Goal: Task Accomplishment & Management: Manage account settings

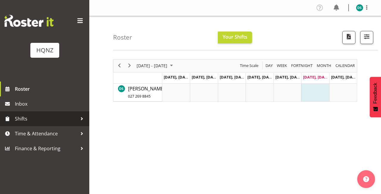
click at [36, 119] on span "Shifts" at bounding box center [46, 118] width 62 height 9
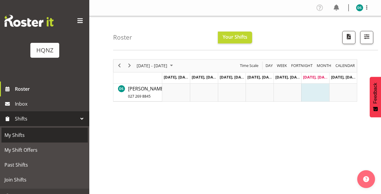
scroll to position [18, 0]
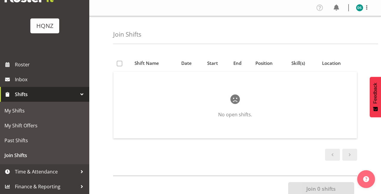
scroll to position [24, 0]
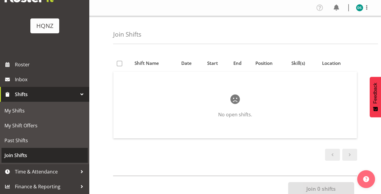
click at [19, 154] on span "Join Shifts" at bounding box center [44, 155] width 80 height 9
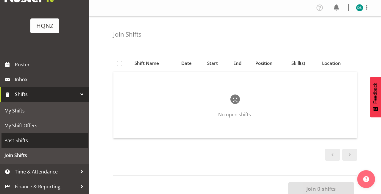
click at [23, 140] on span "Past Shifts" at bounding box center [44, 140] width 80 height 9
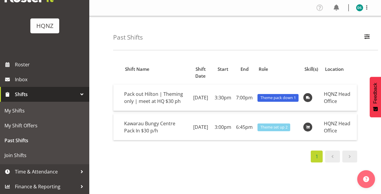
scroll to position [24, 0]
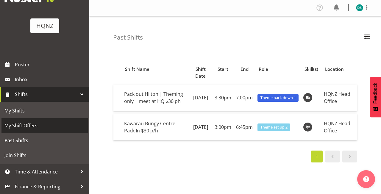
click at [26, 126] on span "My Shift Offers" at bounding box center [44, 125] width 80 height 9
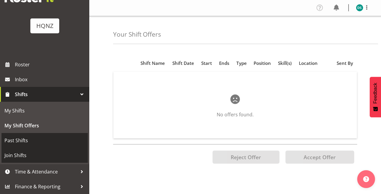
scroll to position [24, 0]
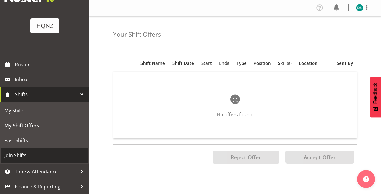
click at [21, 154] on span "Join Shifts" at bounding box center [44, 155] width 80 height 9
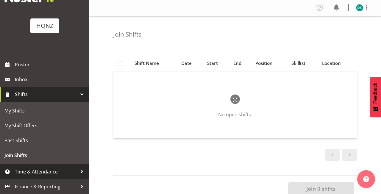
scroll to position [24, 0]
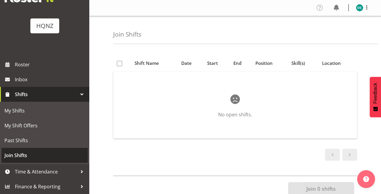
click at [21, 155] on span "Join Shifts" at bounding box center [44, 155] width 80 height 9
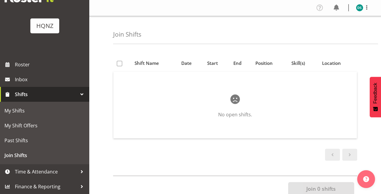
scroll to position [24, 0]
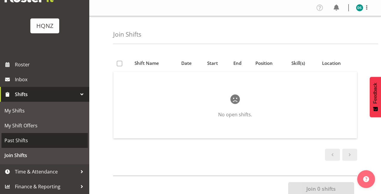
click at [22, 141] on span "Past Shifts" at bounding box center [44, 140] width 80 height 9
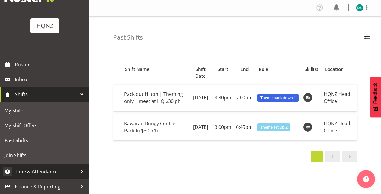
scroll to position [24, 0]
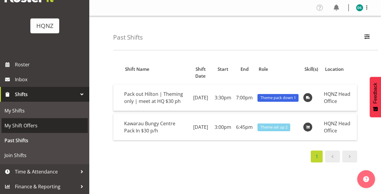
click at [28, 127] on span "My Shift Offers" at bounding box center [44, 125] width 80 height 9
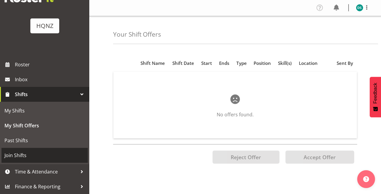
scroll to position [24, 0]
click at [23, 156] on span "Join Shifts" at bounding box center [44, 155] width 80 height 9
